Goal: Task Accomplishment & Management: Manage account settings

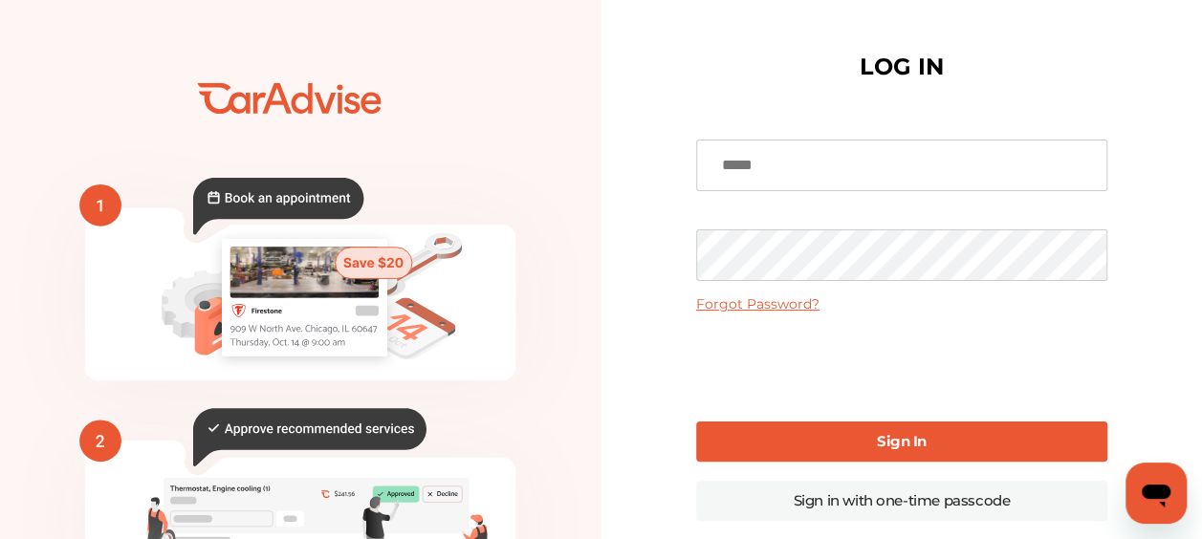
click at [744, 155] on input at bounding box center [901, 166] width 411 height 52
type input "**********"
click at [836, 439] on link "Sign In" at bounding box center [901, 442] width 411 height 40
click at [867, 438] on link "Sign In" at bounding box center [901, 442] width 411 height 40
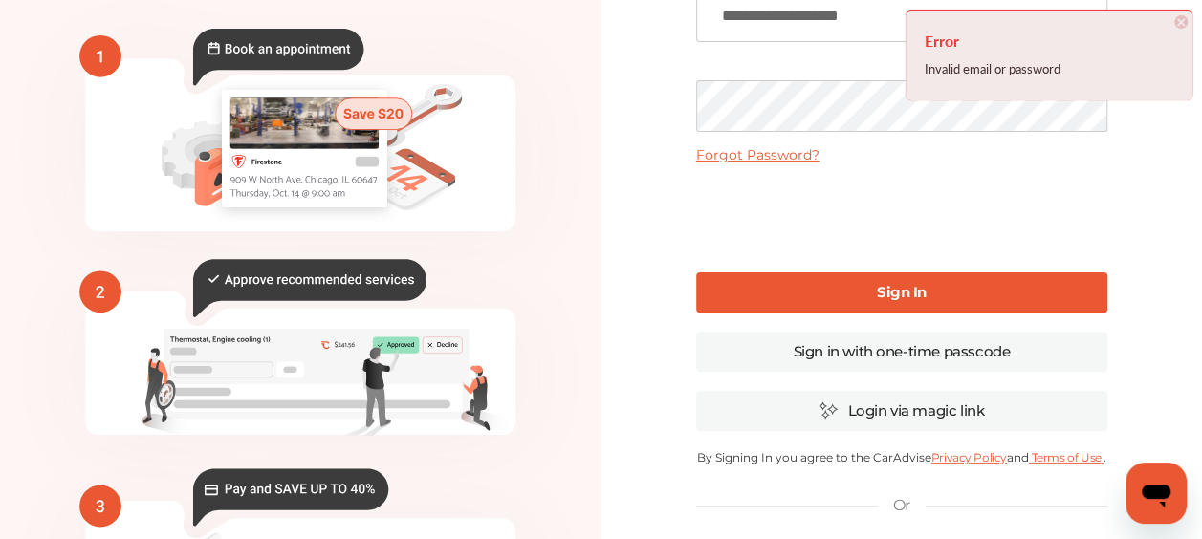
scroll to position [191, 0]
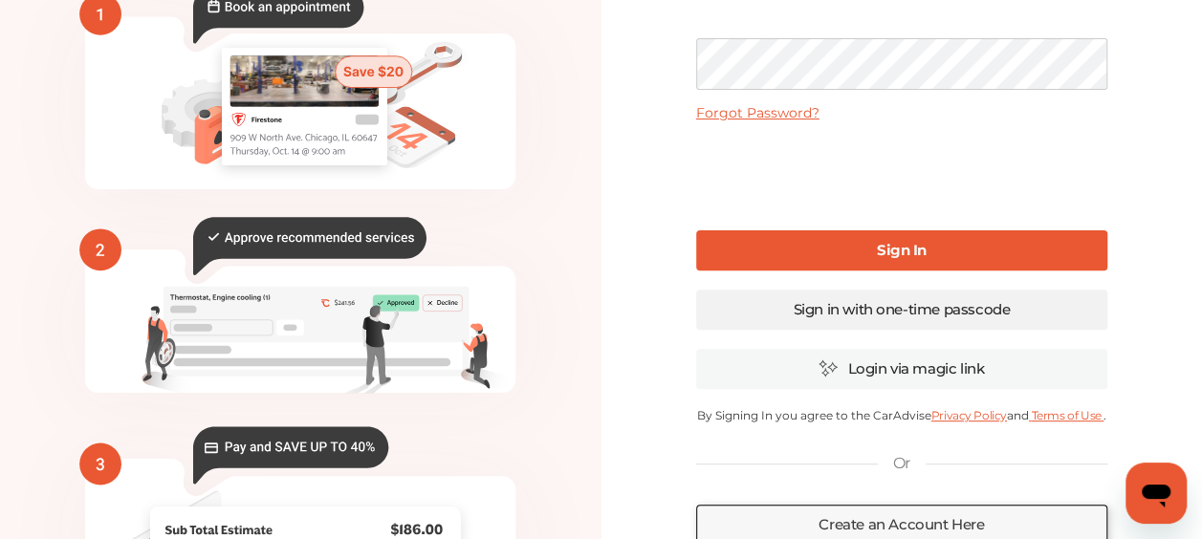
click at [884, 312] on link "Sign in with one-time passcode" at bounding box center [901, 310] width 411 height 40
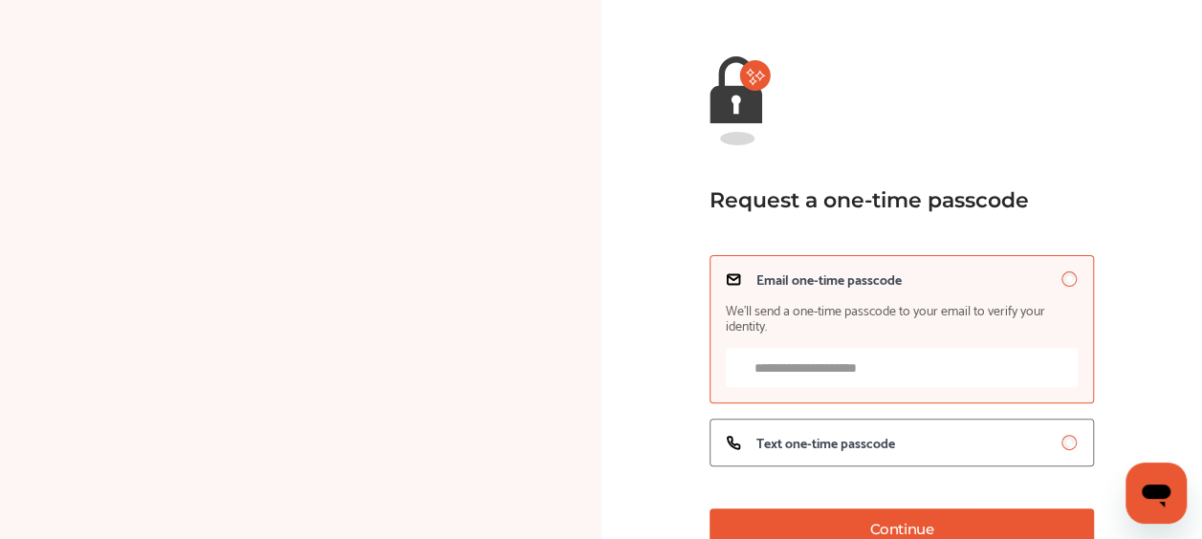
scroll to position [191, 0]
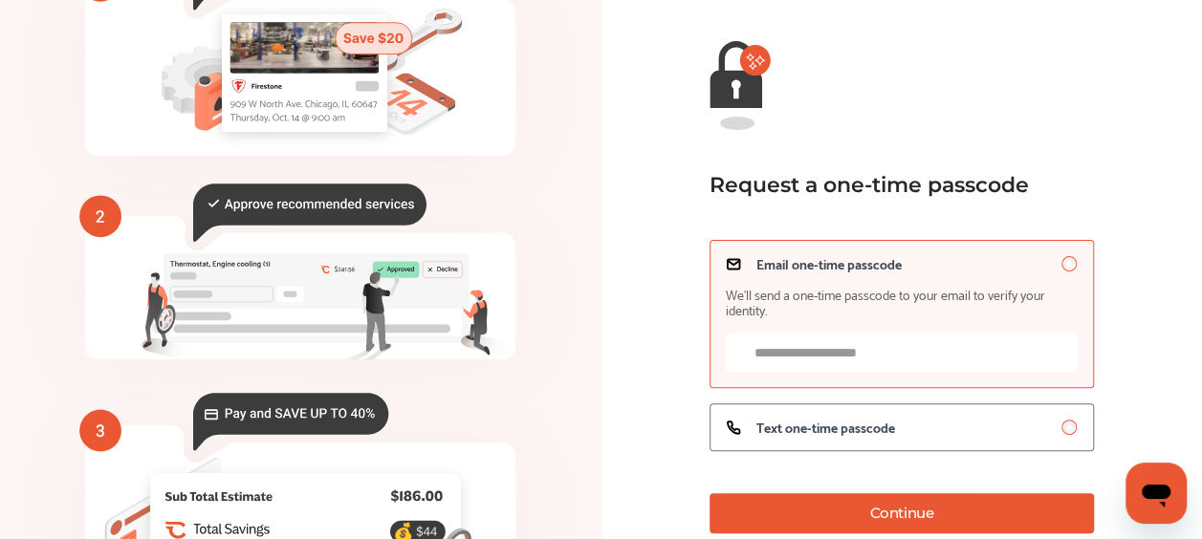
click at [832, 365] on input "Email one-time passcode We’ll send a one-time passcode to your email to verify …" at bounding box center [902, 352] width 352 height 39
drag, startPoint x: 827, startPoint y: 362, endPoint x: 777, endPoint y: 351, distance: 52.0
click at [777, 351] on input "Email one-time passcode We’ll send a one-time passcode to your email to verify …" at bounding box center [902, 352] width 352 height 39
type input "**********"
click at [876, 519] on button "Continue" at bounding box center [902, 513] width 384 height 40
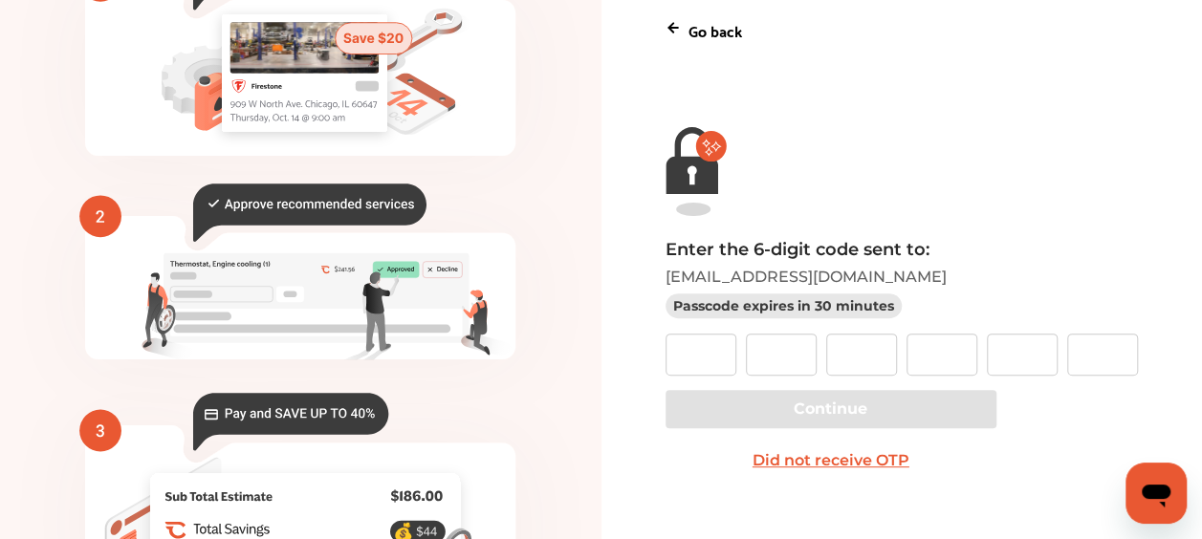
click at [795, 455] on button "Did not receive OTP" at bounding box center [831, 461] width 331 height 38
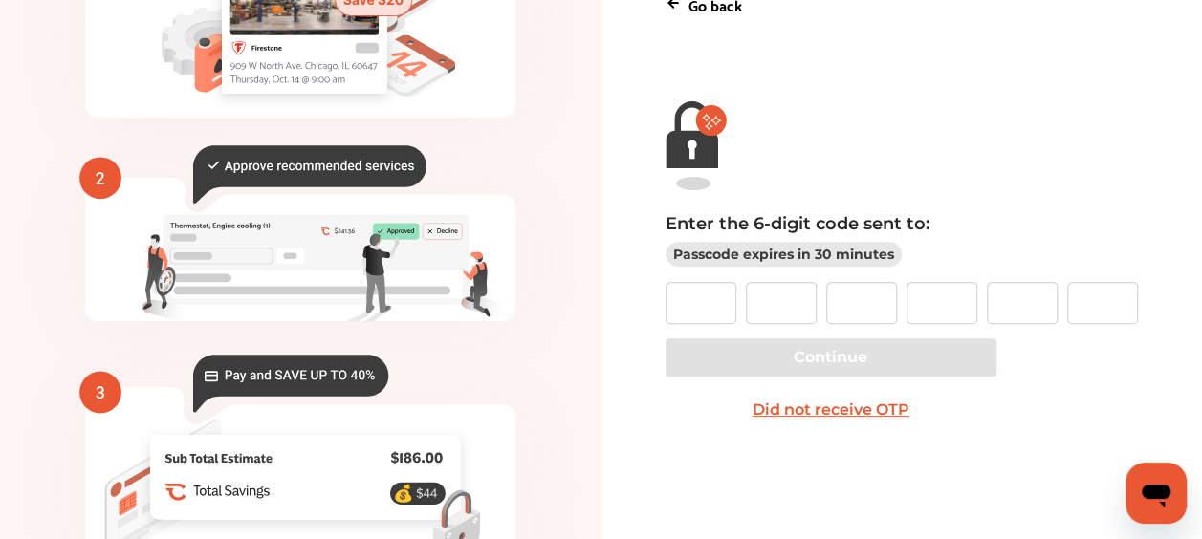
scroll to position [287, 0]
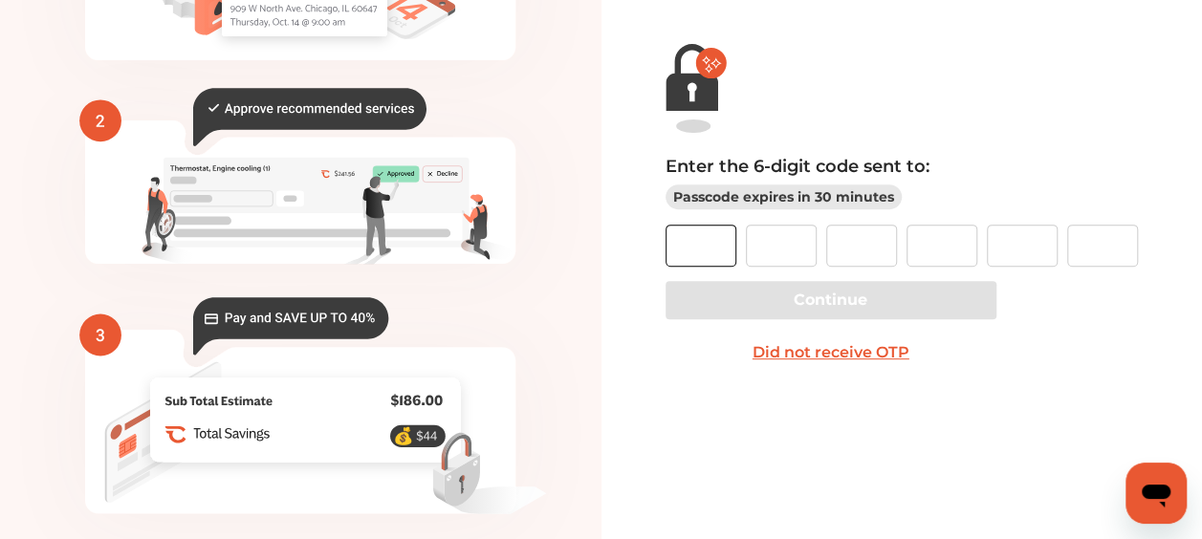
click at [722, 247] on input "text" at bounding box center [701, 246] width 71 height 42
paste input "*"
type input "*"
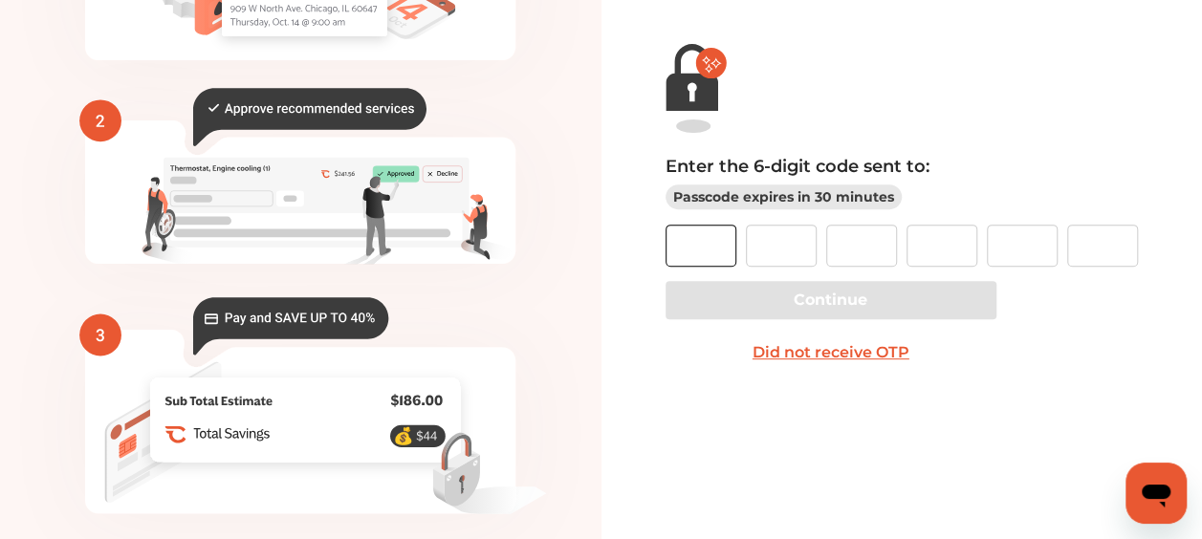
type input "*"
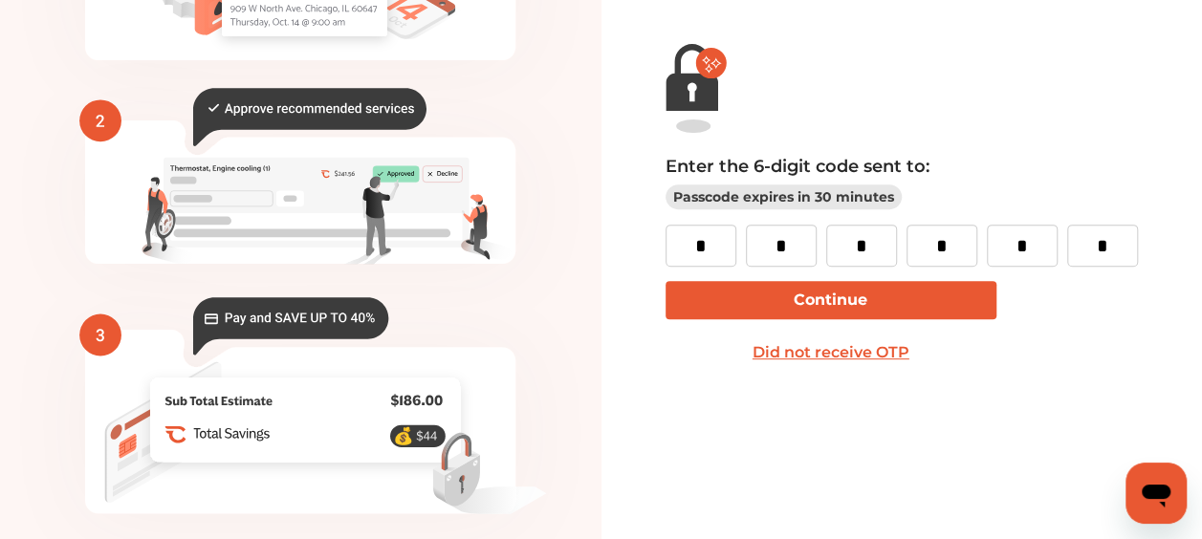
click at [840, 301] on button "Continue" at bounding box center [831, 300] width 331 height 38
